Goal: Task Accomplishment & Management: Manage account settings

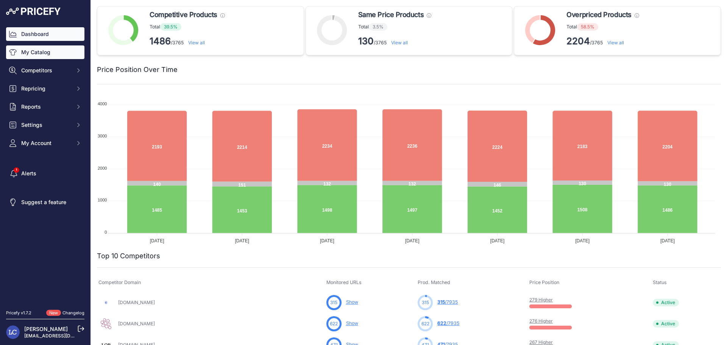
click at [25, 53] on link "My Catalog" at bounding box center [45, 52] width 78 height 14
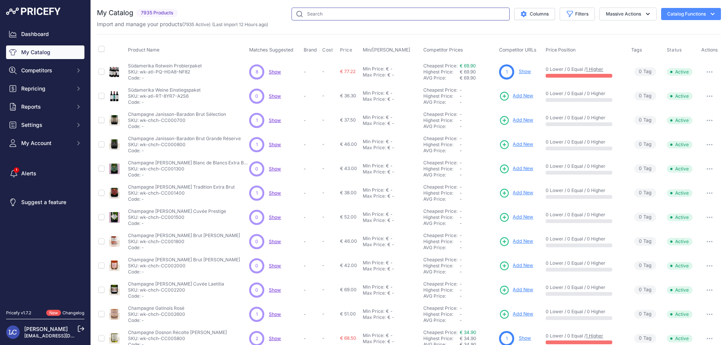
click at [452, 14] on input "text" at bounding box center [401, 14] width 218 height 13
type input "werkstoff"
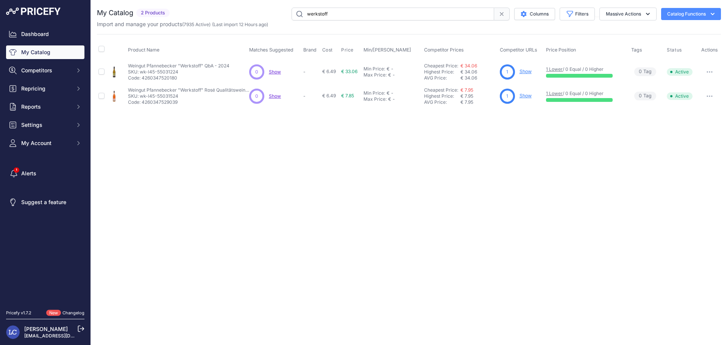
click at [523, 71] on link "Show" at bounding box center [526, 72] width 12 height 6
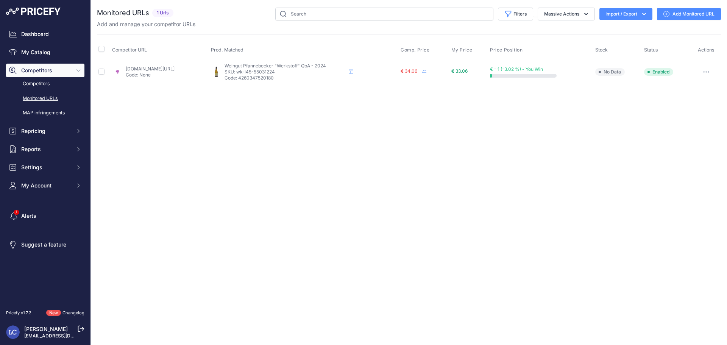
click at [175, 67] on link "perbaccowein.de/werkstoff-qba-117771.html?prirule_jdsnikfkfjsd=7560" at bounding box center [150, 69] width 49 height 6
click at [706, 70] on button "button" at bounding box center [706, 72] width 15 height 11
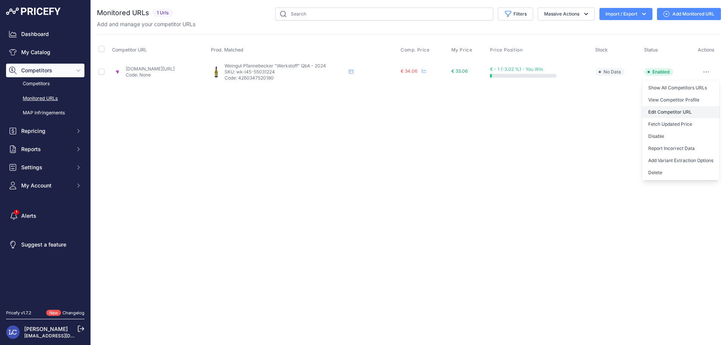
click at [668, 113] on link "Edit Competitor URL" at bounding box center [680, 112] width 77 height 12
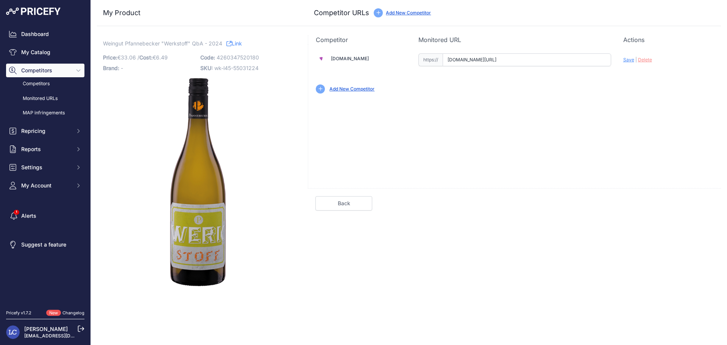
click at [482, 60] on input "perbaccowein.de/werkstoff-qba-117771.html?prirule_jdsnikfkfjsd=7560" at bounding box center [527, 59] width 169 height 13
paste input "https://perbaccowein.de/werkstoff-qba-117771.html"
click at [624, 59] on span "Save" at bounding box center [629, 60] width 11 height 6
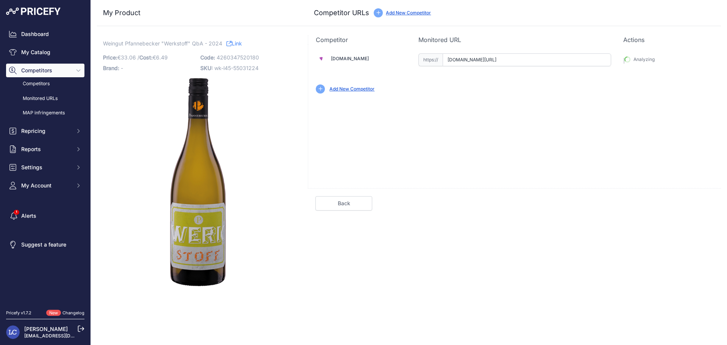
type input "https://perbaccowein.de/werkstoff-qba-117771.html?prirule_jdsnikfkfjsd=7560"
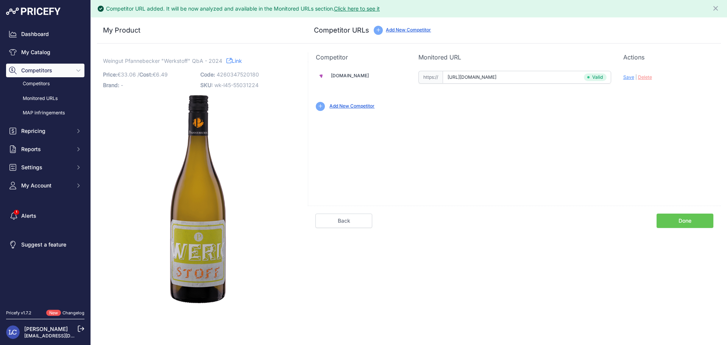
click at [686, 223] on link "Done" at bounding box center [685, 221] width 57 height 14
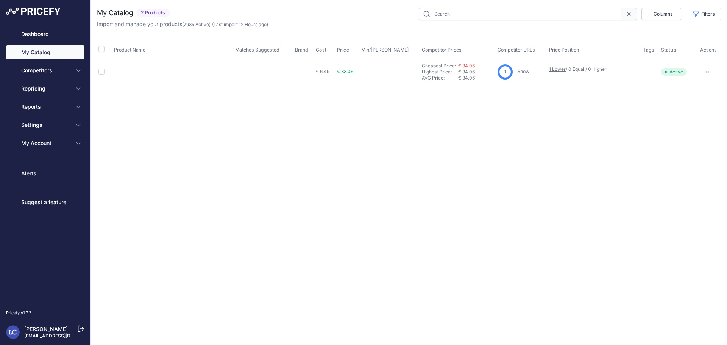
type input "werkstoff"
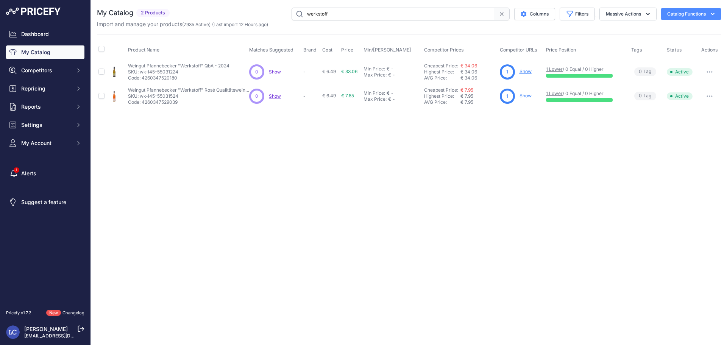
click at [525, 95] on link "Show" at bounding box center [526, 96] width 12 height 6
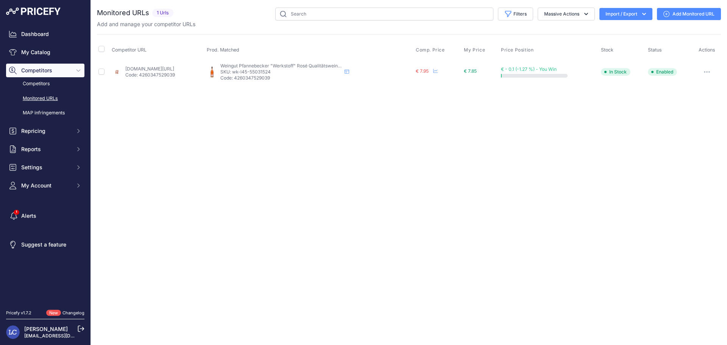
click at [152, 67] on link "[DOMAIN_NAME][URL]" at bounding box center [149, 69] width 49 height 6
